Goal: Transaction & Acquisition: Purchase product/service

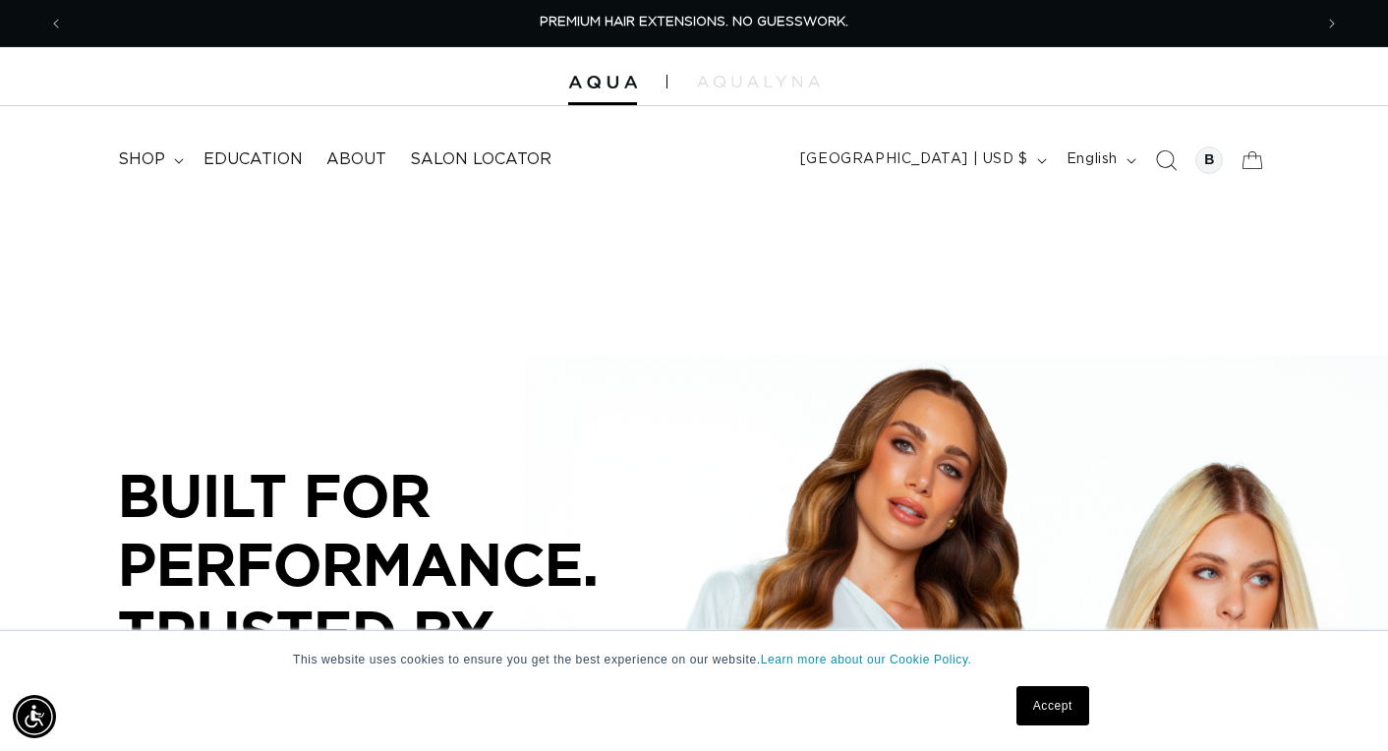
click at [1162, 161] on icon "Search" at bounding box center [1165, 159] width 21 height 21
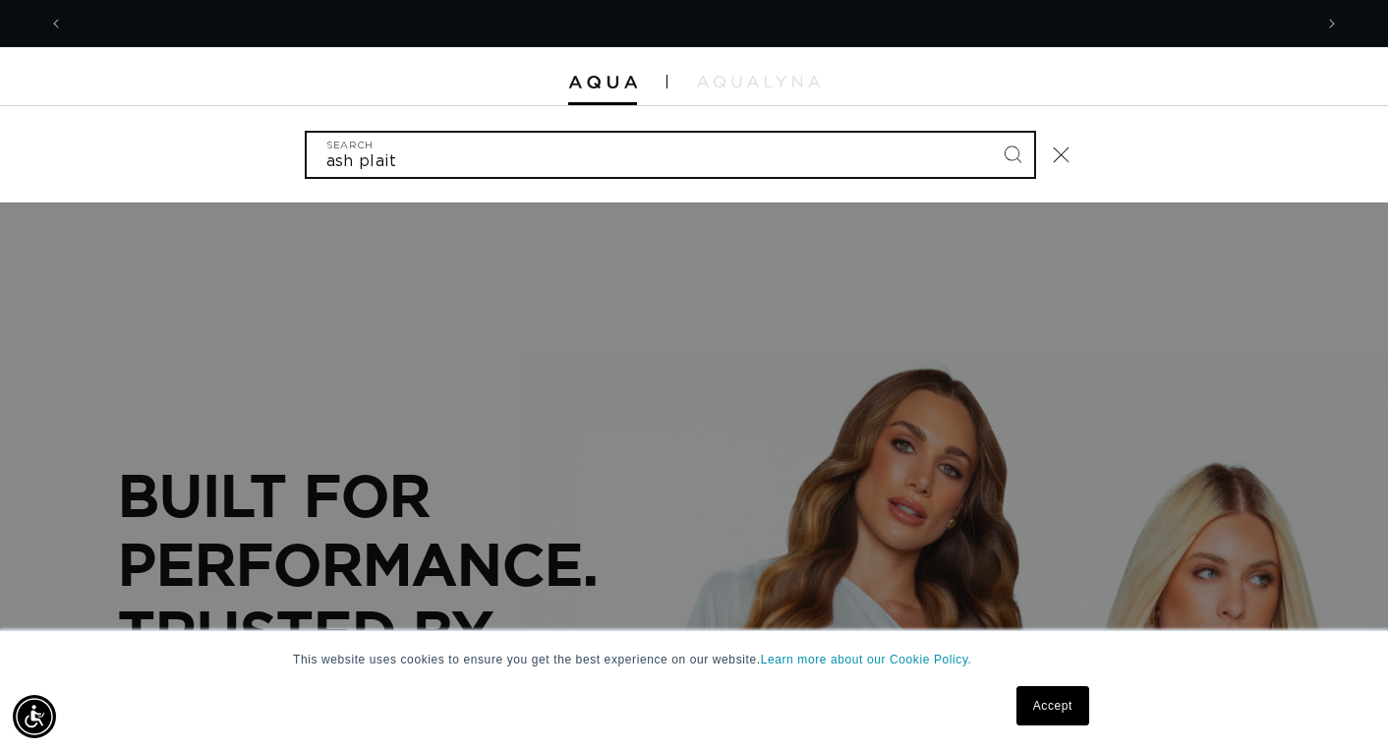
scroll to position [0, 1248]
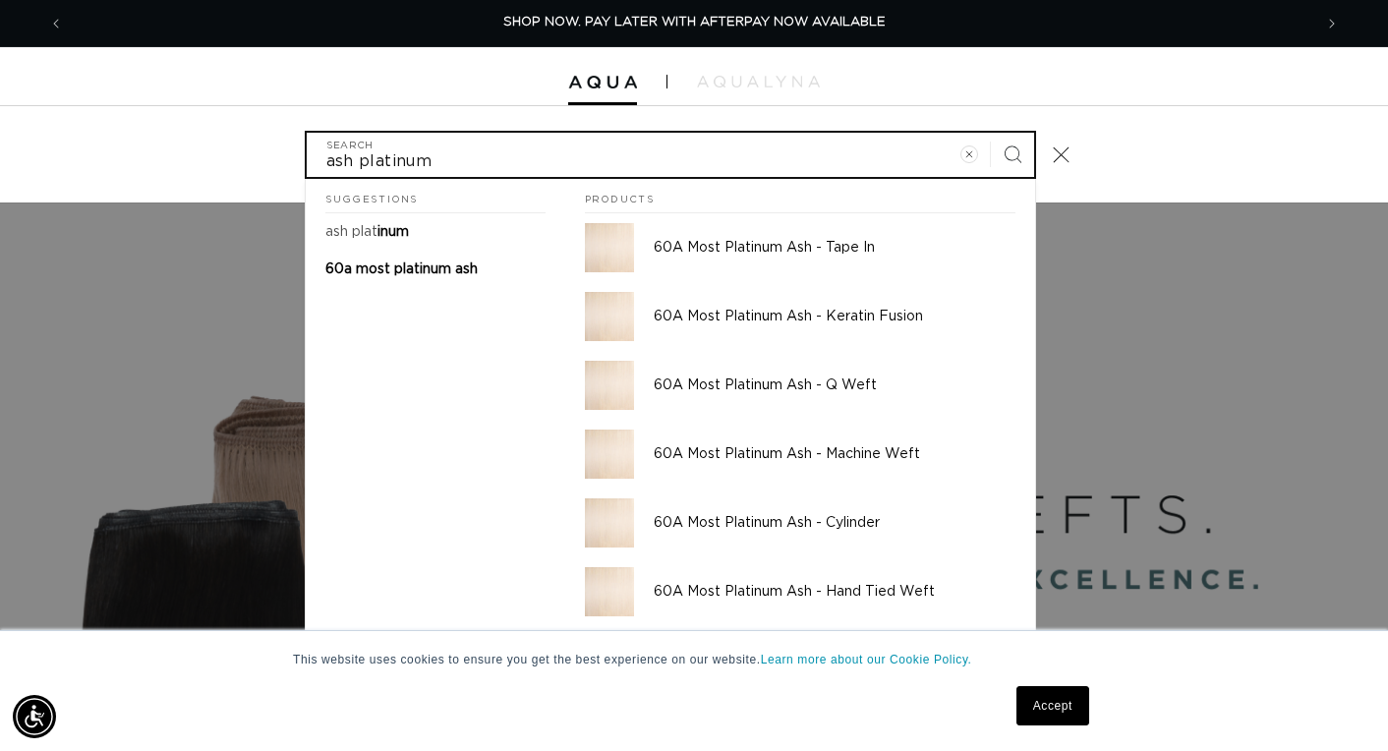
type input "ash platinum"
click at [1011, 152] on button "Search" at bounding box center [1012, 154] width 43 height 43
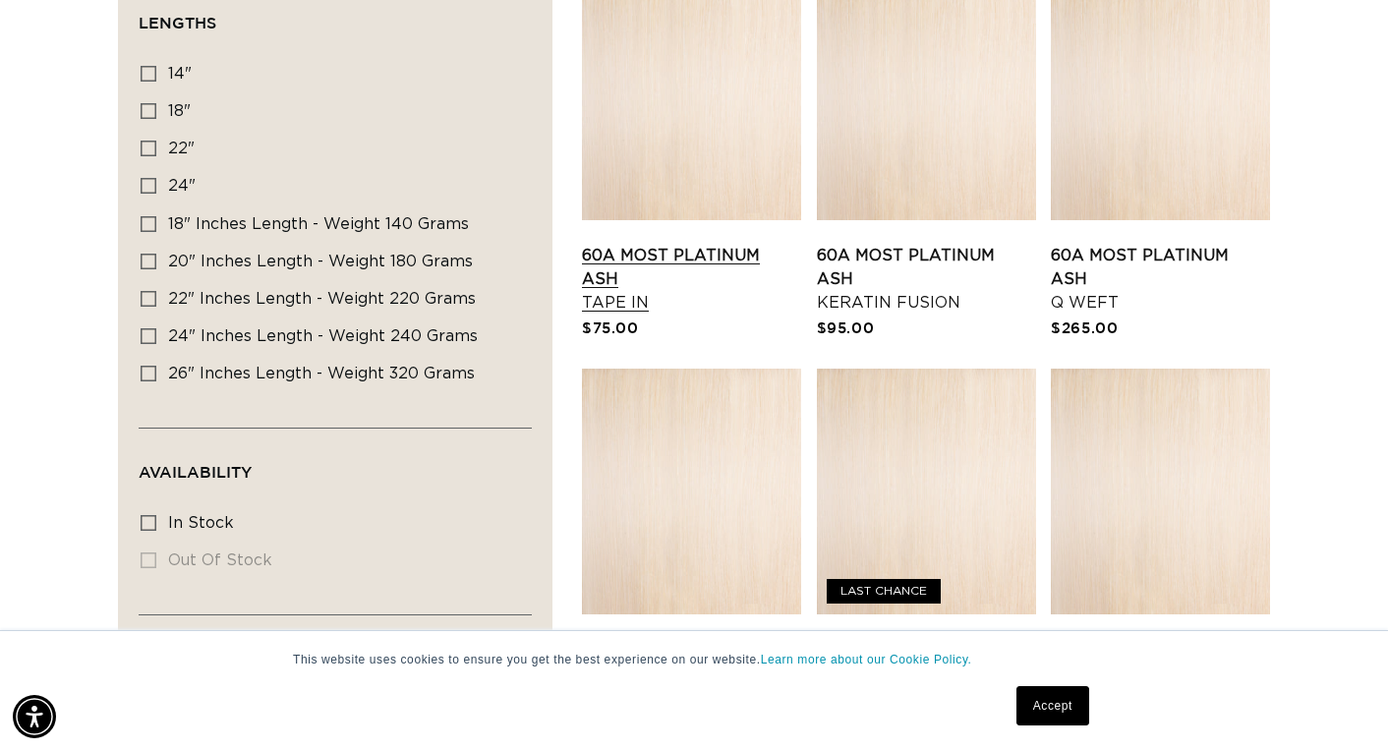
scroll to position [0, 1248]
click at [863, 244] on link "60A Most Platinum Ash Keratin Fusion" at bounding box center [926, 279] width 219 height 71
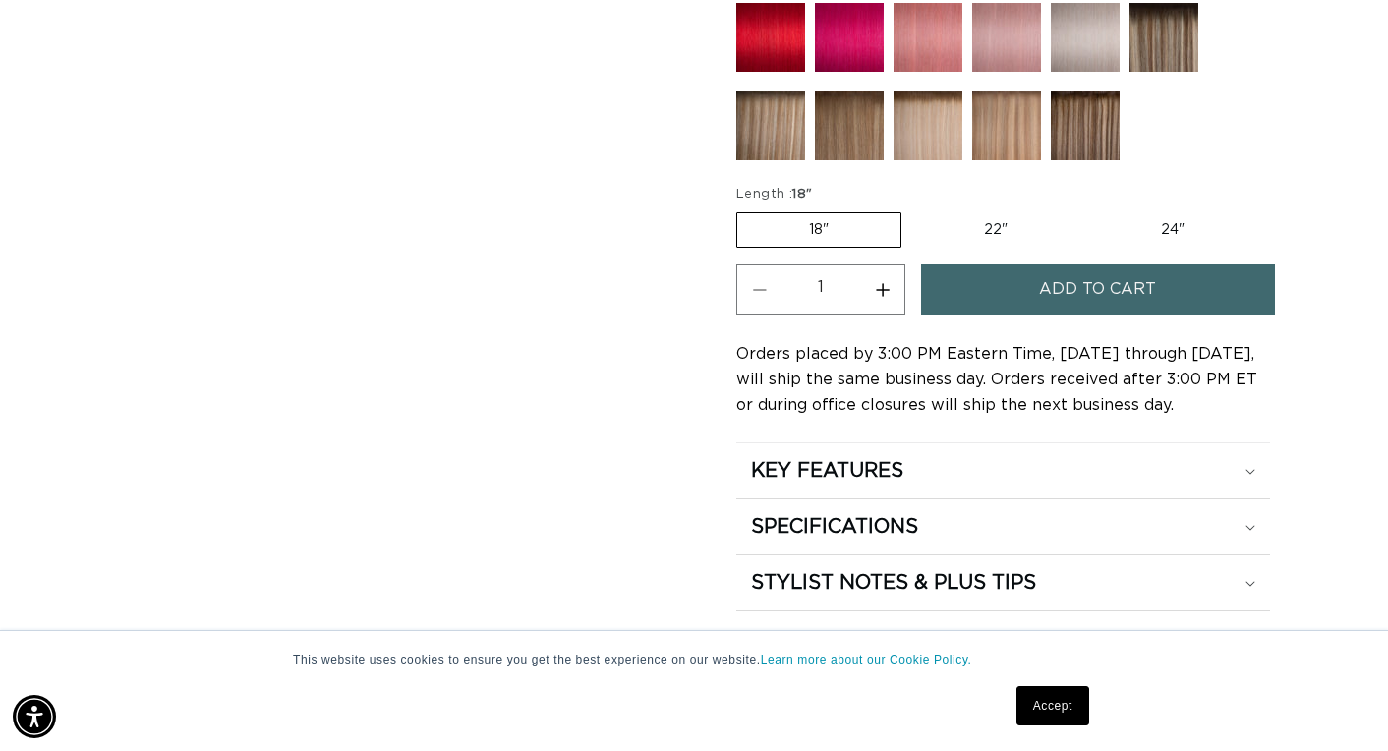
scroll to position [0, 1248]
click at [888, 277] on button "Increase quantity for 60A Most Platinum Ash - Keratin Fusion" at bounding box center [882, 289] width 44 height 50
type input "2"
click at [1023, 296] on button "Add to cart" at bounding box center [1098, 289] width 354 height 50
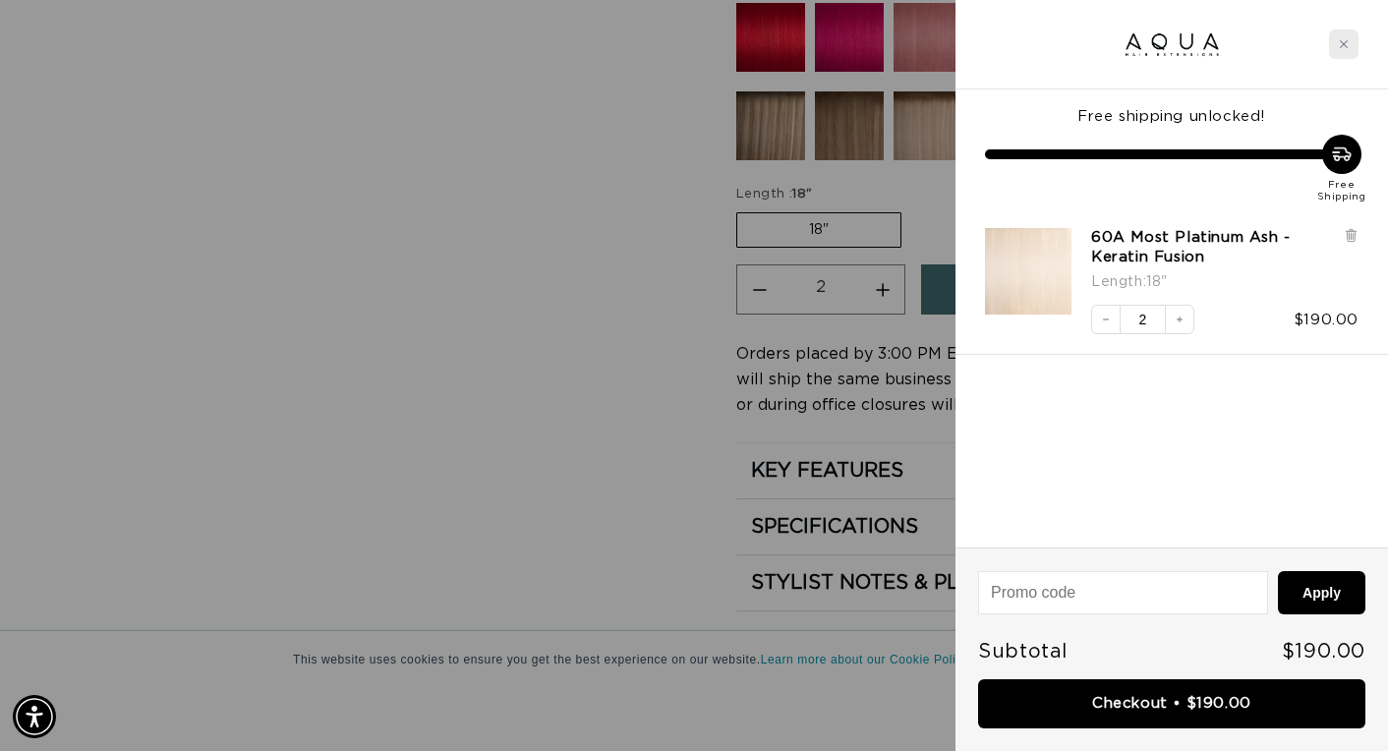
scroll to position [0, 2497]
click at [1340, 40] on icon "Close cart" at bounding box center [1344, 44] width 10 height 10
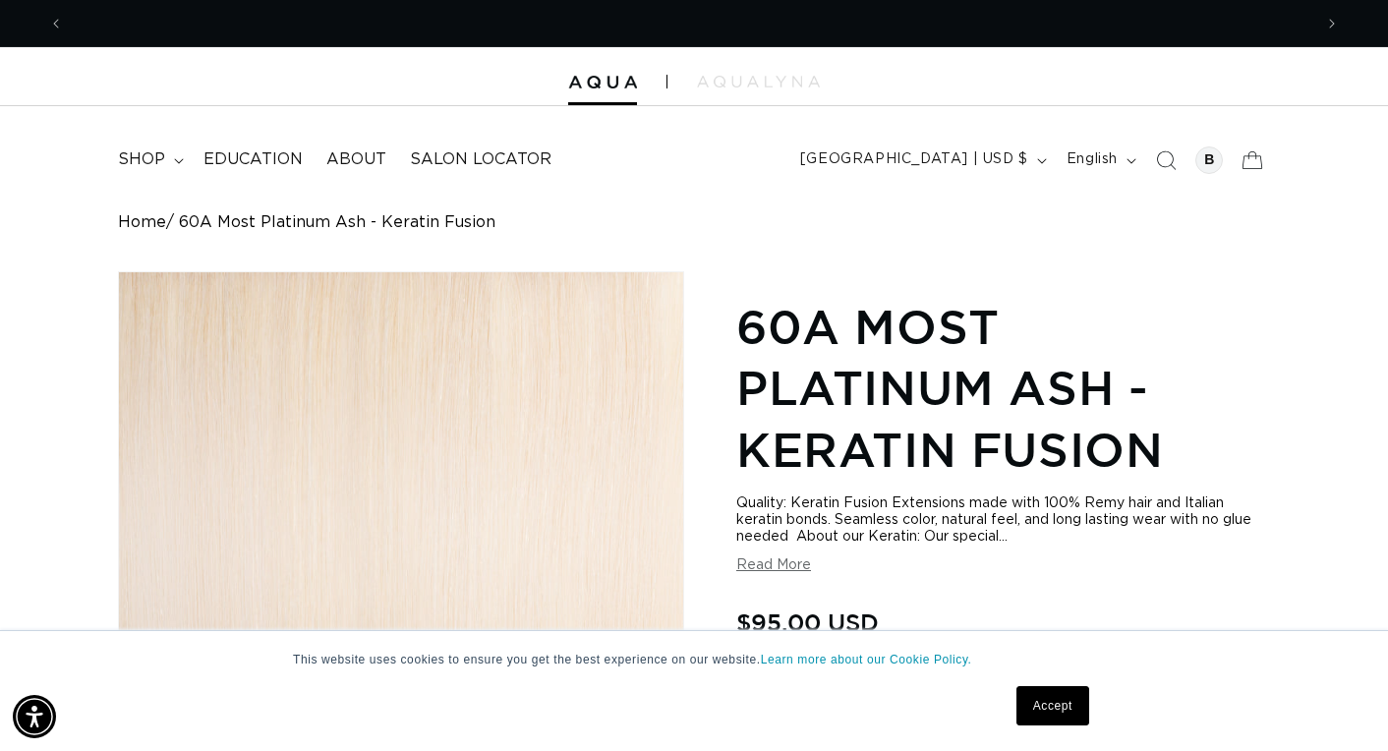
scroll to position [0, 0]
click at [1158, 153] on icon "Search" at bounding box center [1167, 160] width 21 height 21
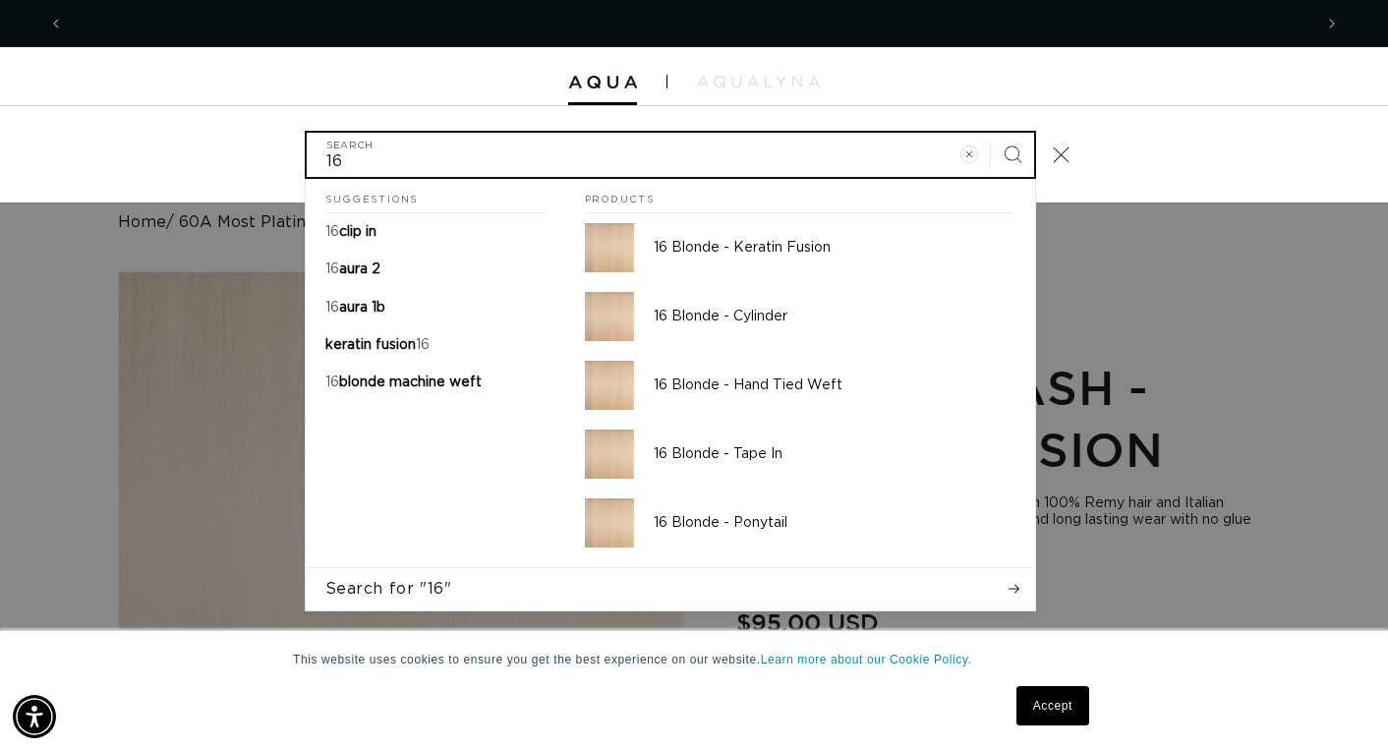
scroll to position [0, 1248]
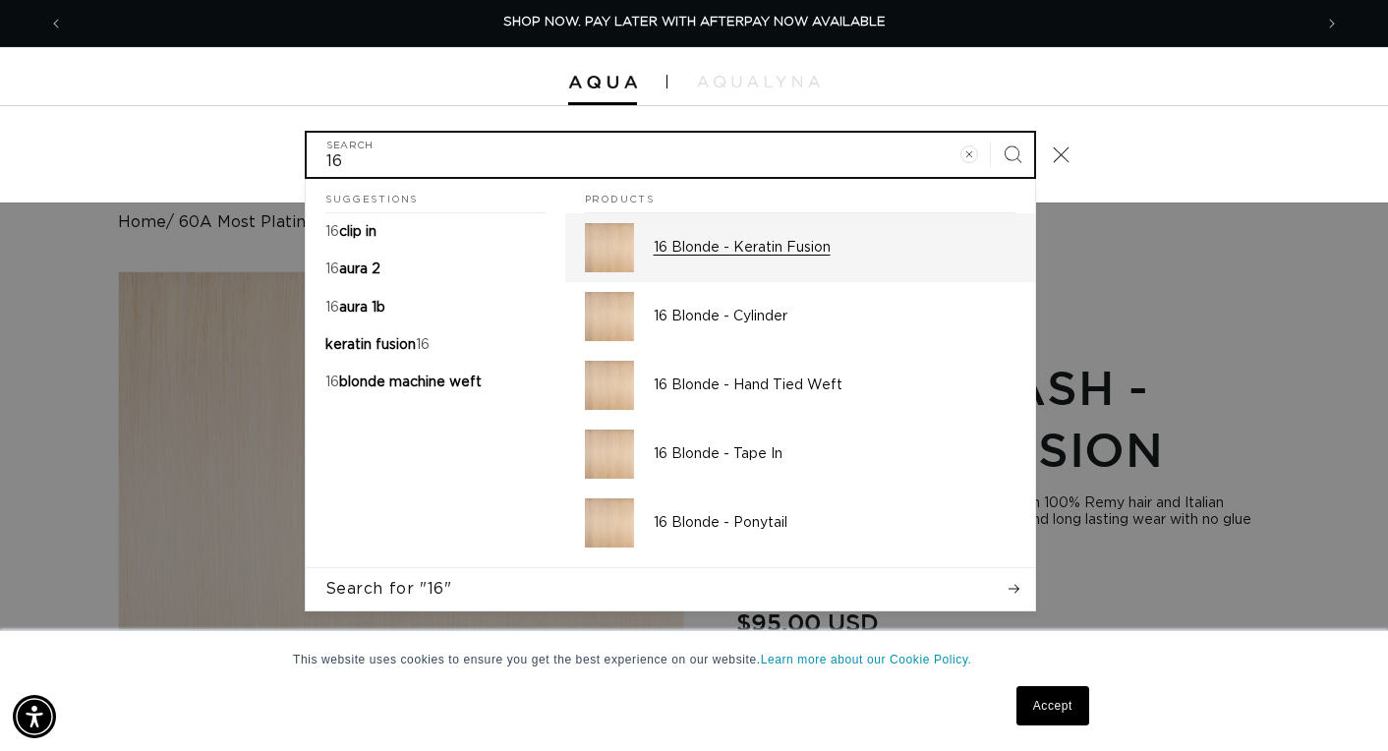
type input "16"
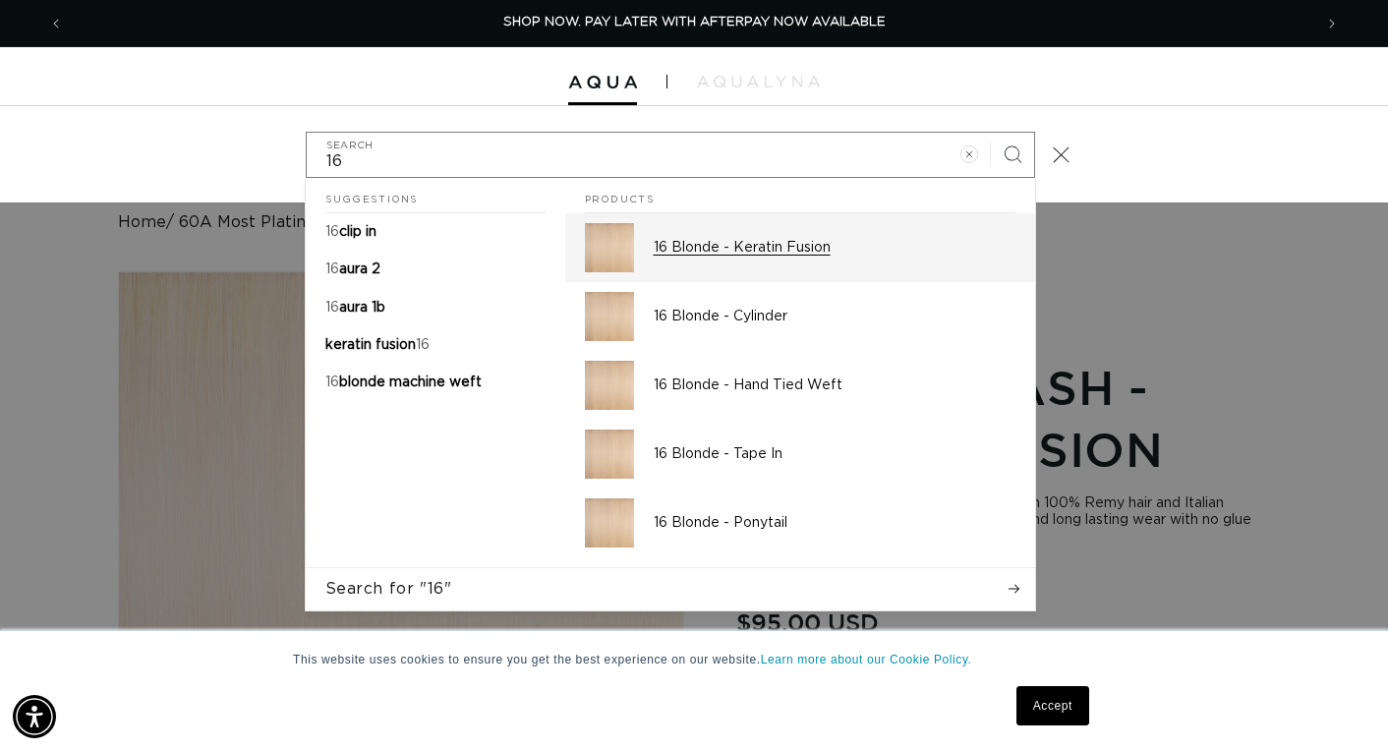
click at [746, 257] on div "16 Blonde - Keratin Fusion" at bounding box center [835, 247] width 362 height 49
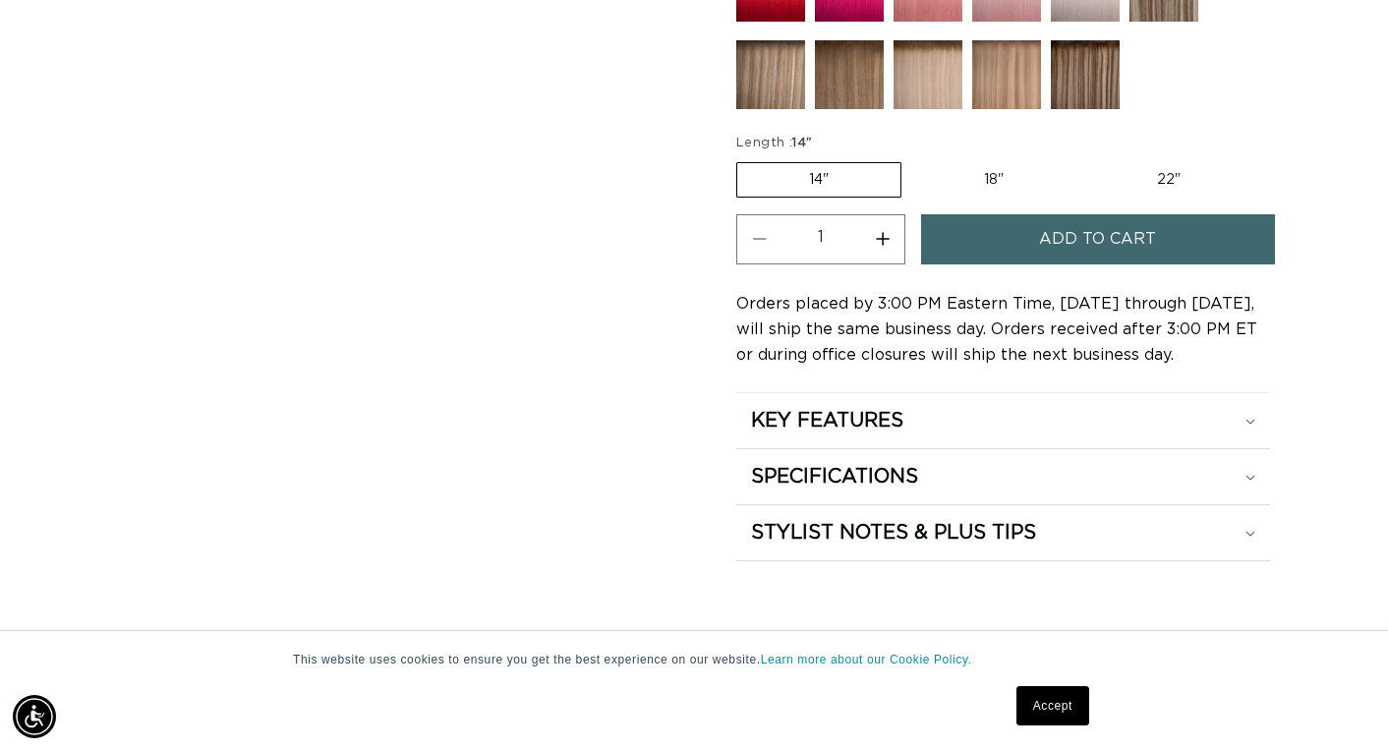
scroll to position [0, 1248]
click at [963, 179] on label "18" Variant sold out or unavailable" at bounding box center [993, 179] width 163 height 33
click at [912, 159] on input "18" Variant sold out or unavailable" at bounding box center [911, 158] width 1 height 1
radio input "true"
click at [885, 237] on button "Increase quantity for 16 Blonde - Keratin Fusion" at bounding box center [882, 239] width 44 height 50
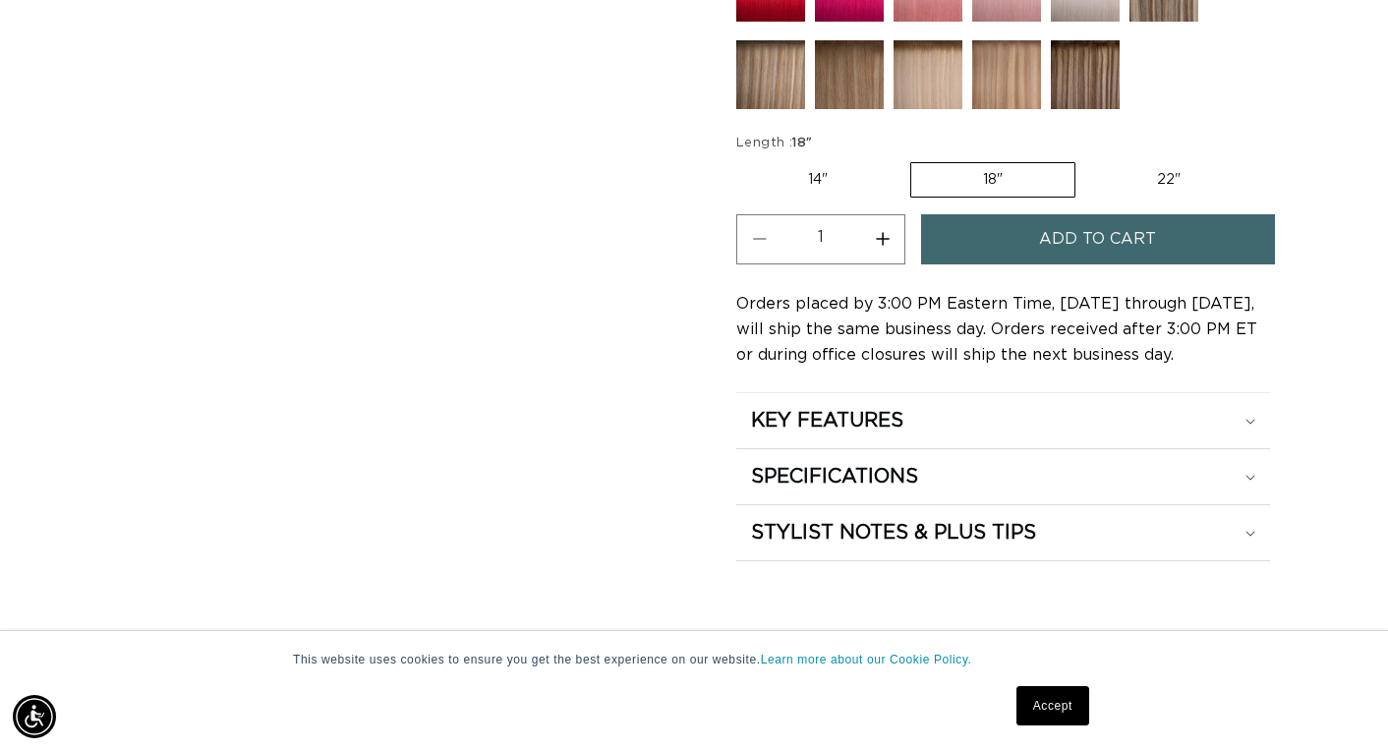
type input "2"
click at [1013, 243] on button "Add to cart" at bounding box center [1098, 239] width 354 height 50
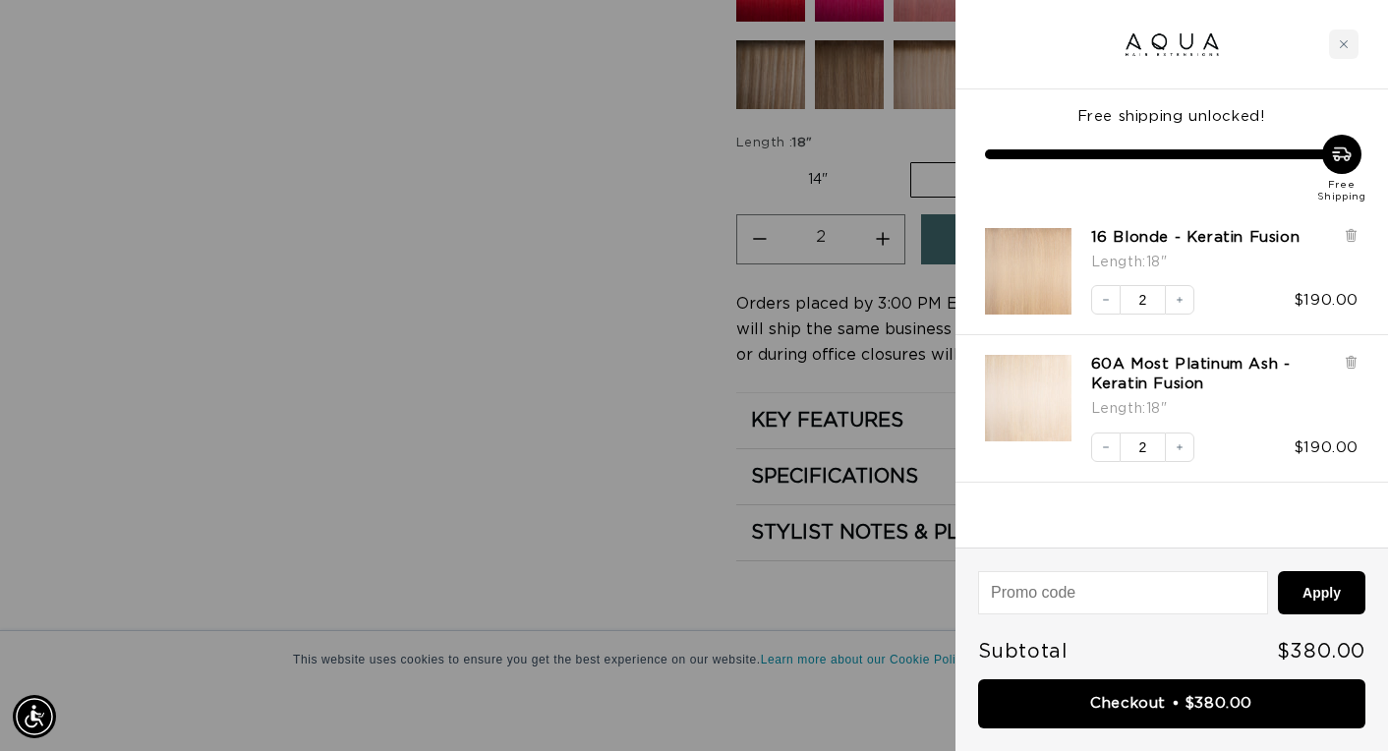
scroll to position [0, 2497]
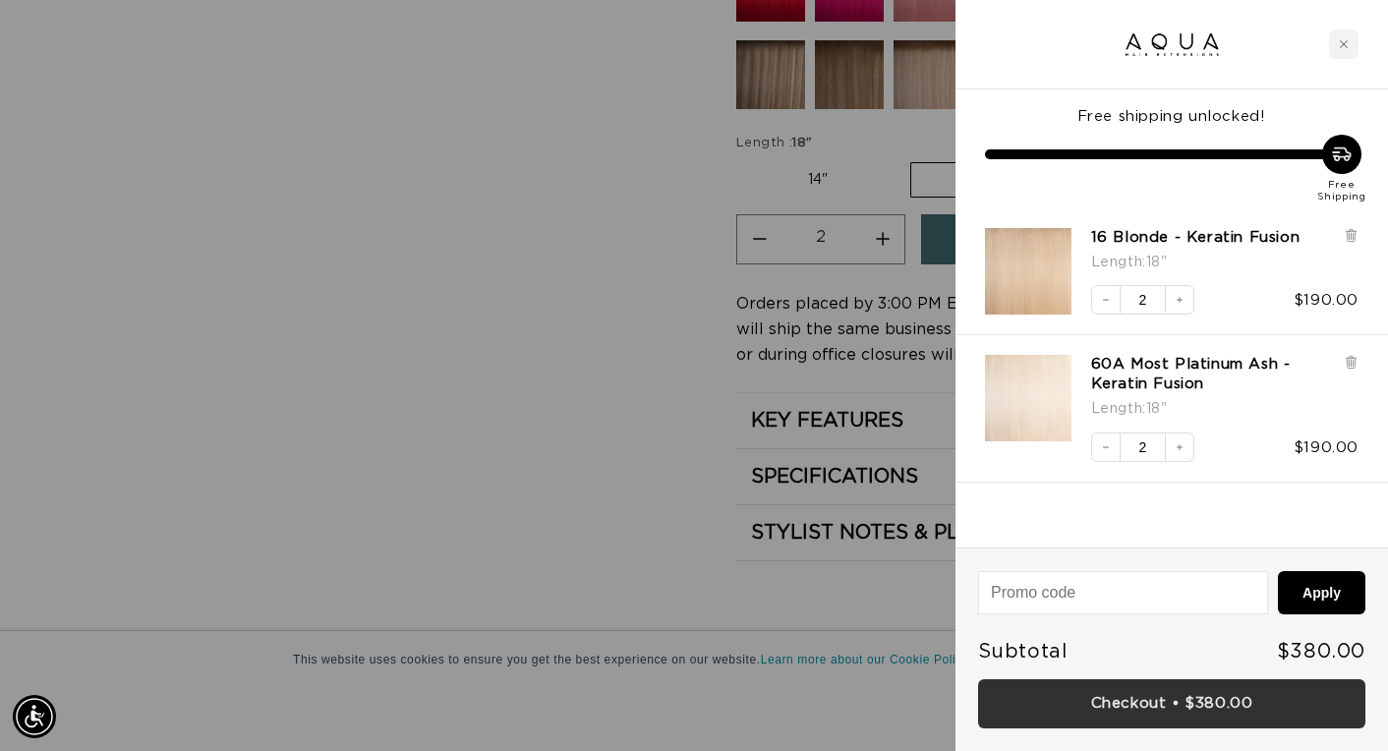
click at [1168, 698] on link "Checkout • $380.00" at bounding box center [1171, 704] width 387 height 50
